Goal: Information Seeking & Learning: Learn about a topic

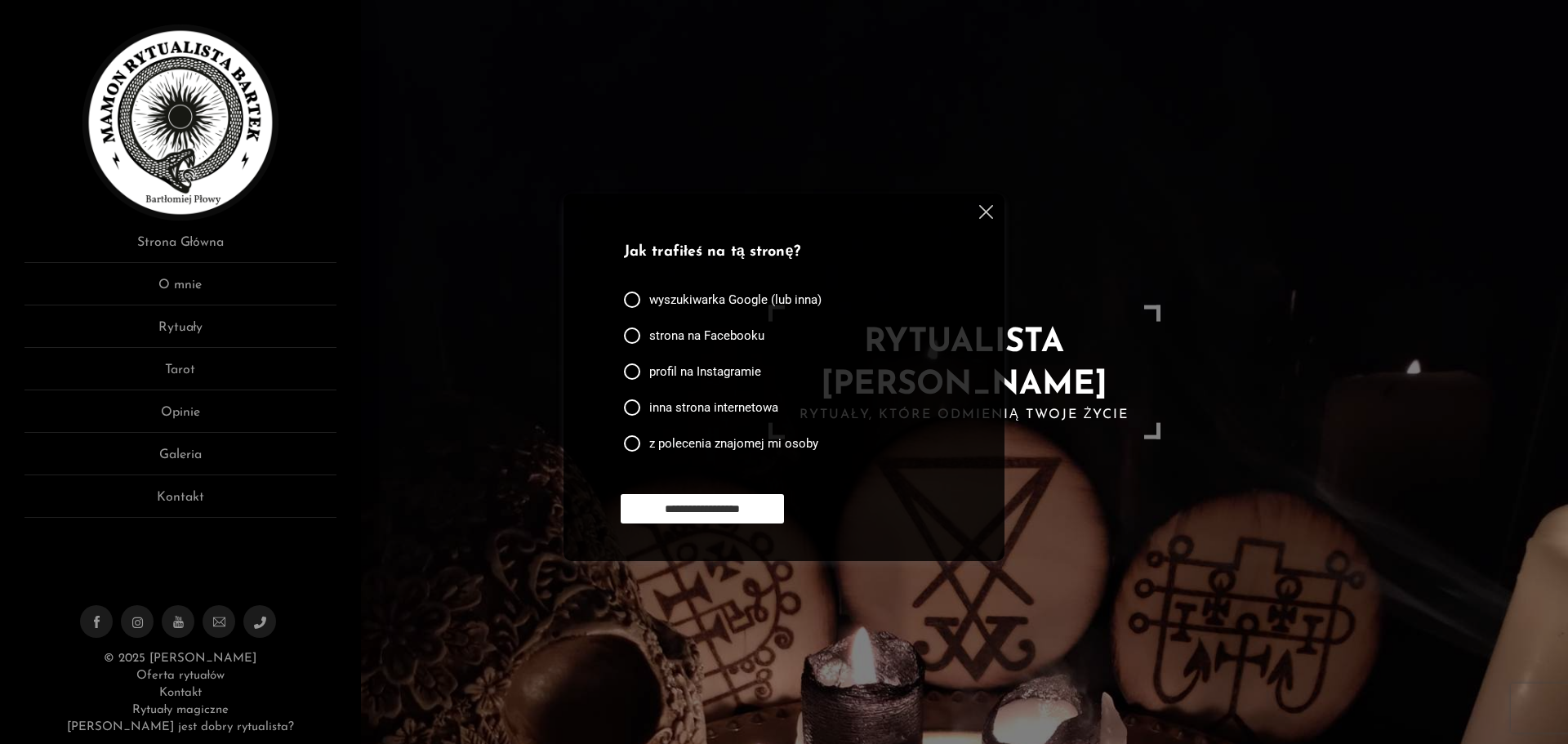
click at [980, 210] on img at bounding box center [987, 213] width 14 height 14
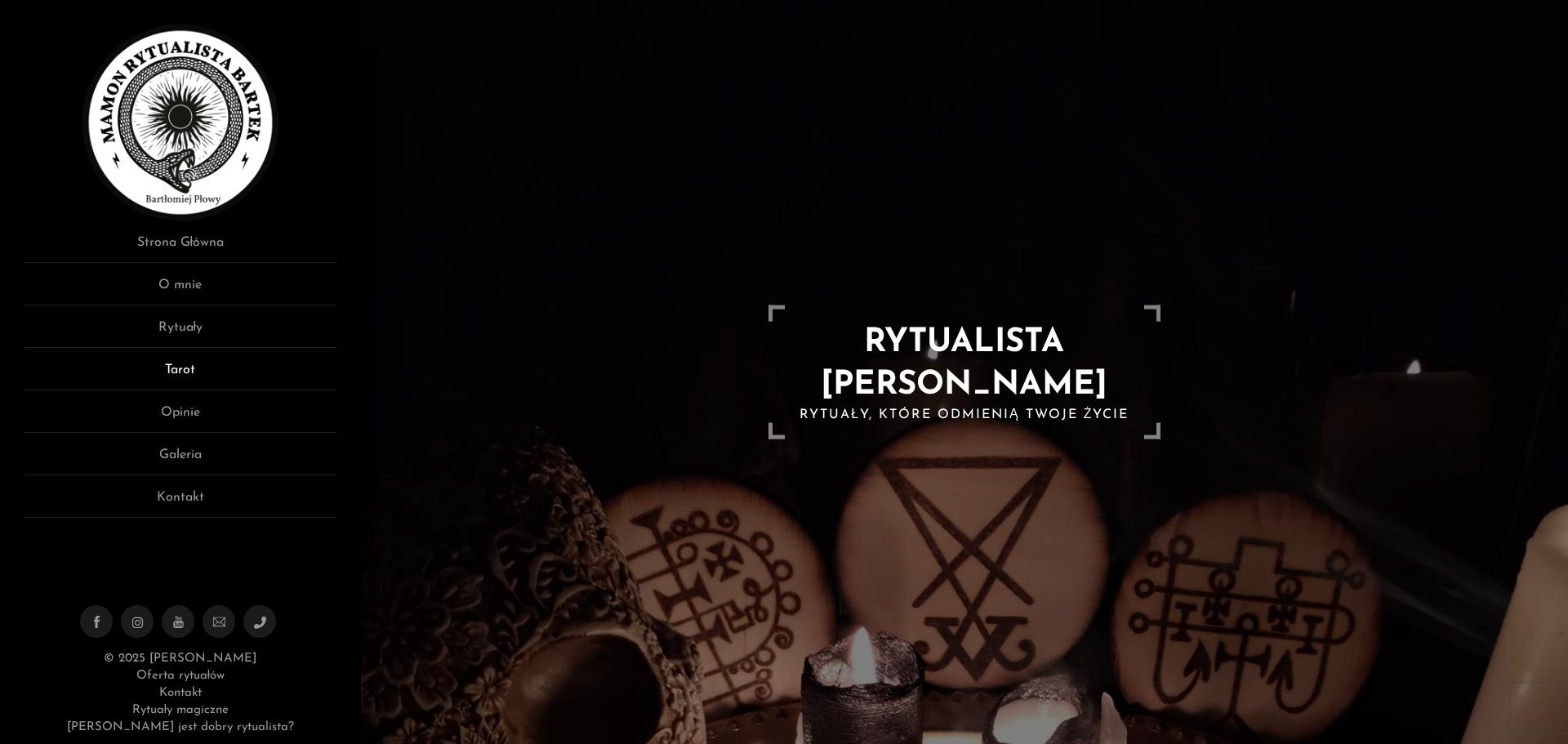
click at [203, 377] on link "Tarot" at bounding box center [179, 375] width 312 height 30
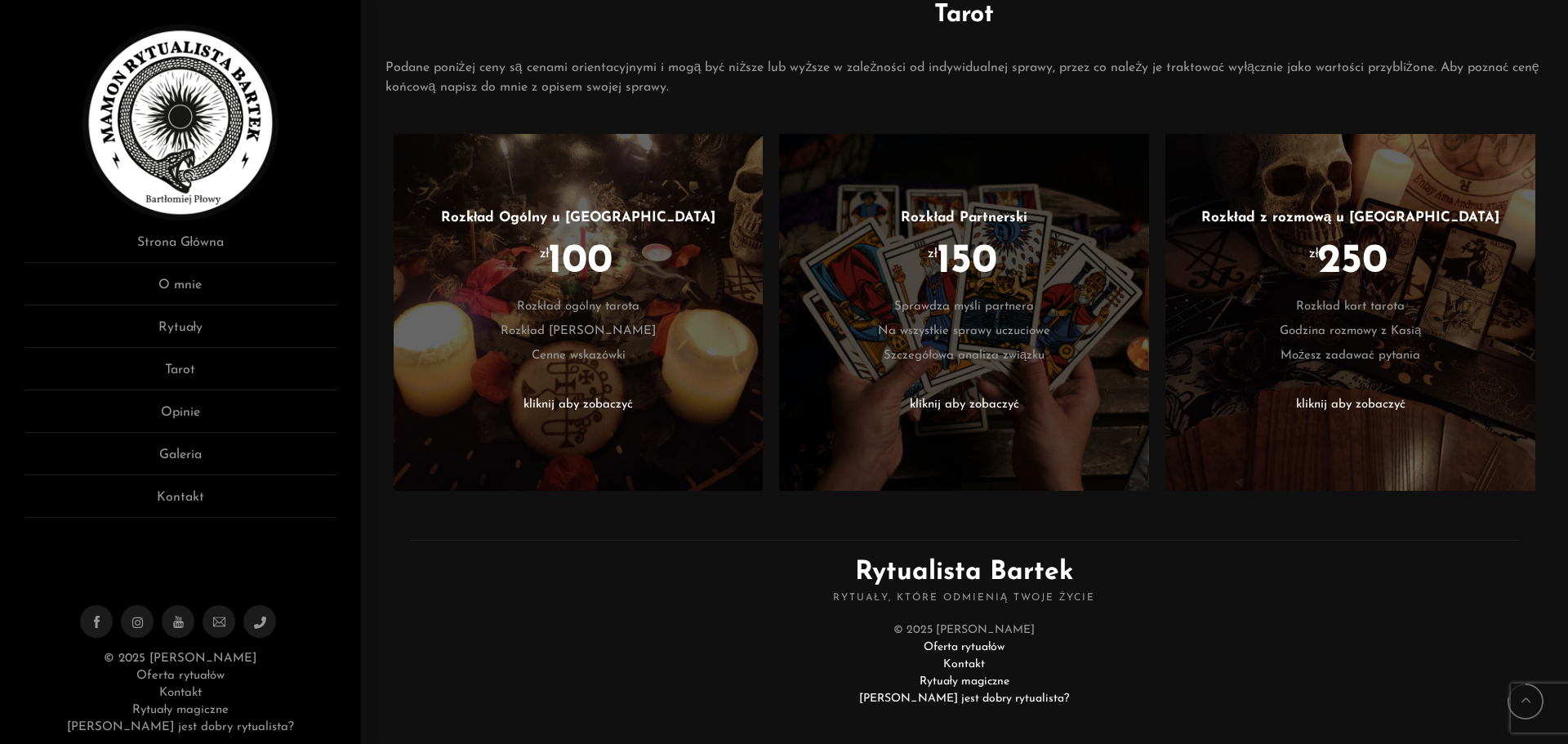
scroll to position [694, 0]
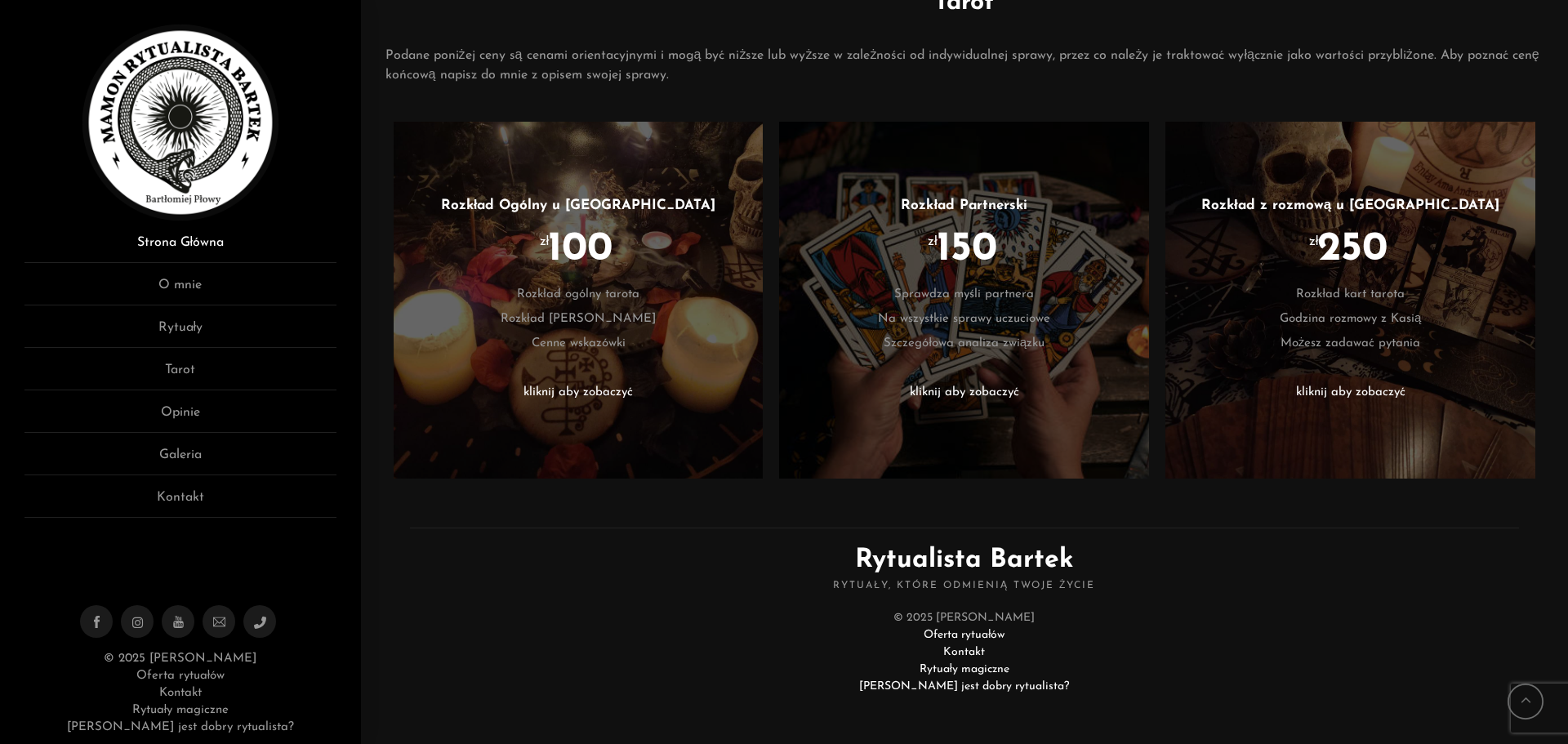
click at [188, 242] on link "Strona Główna" at bounding box center [179, 248] width 312 height 30
